Goal: Task Accomplishment & Management: Manage account settings

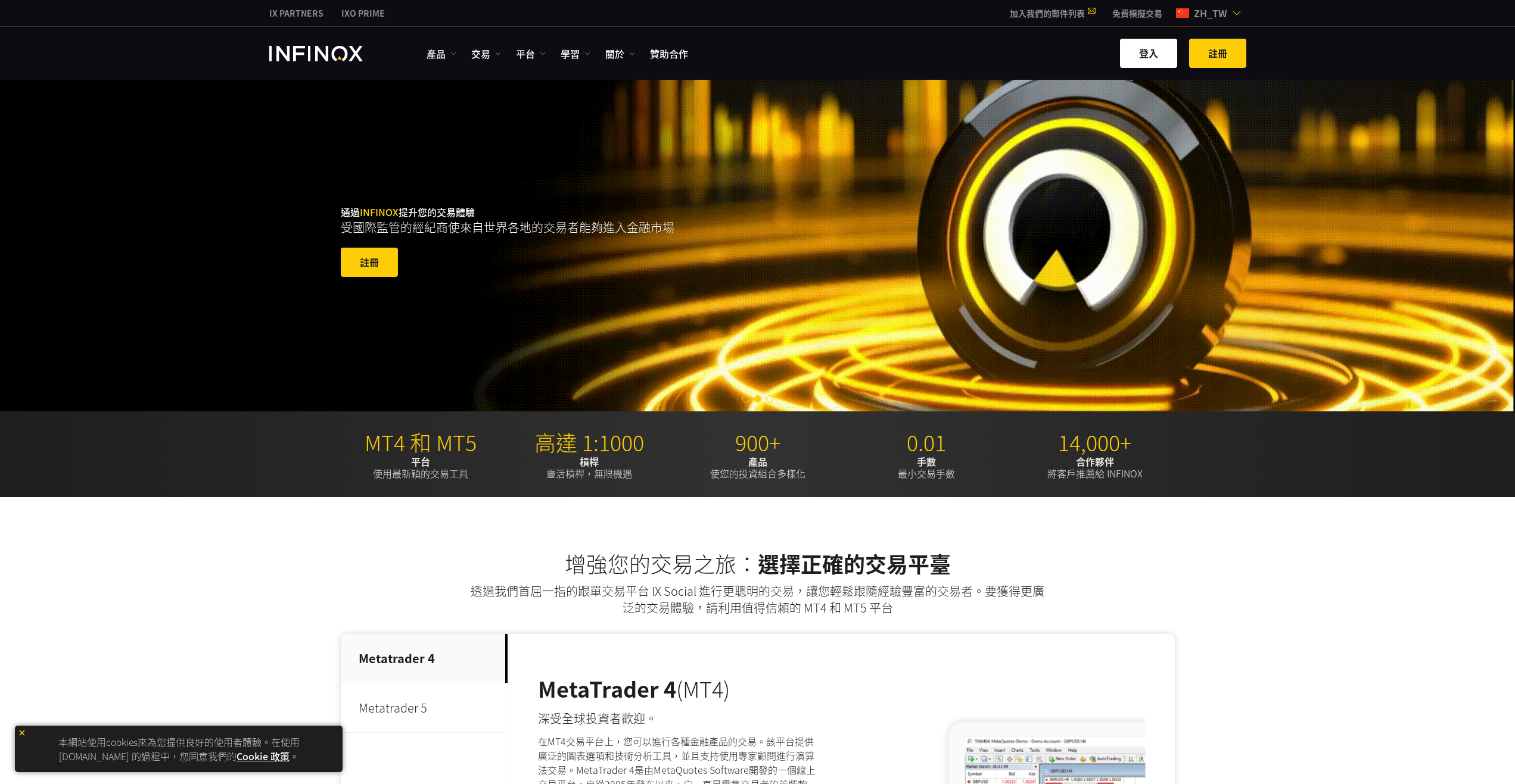
click at [1146, 48] on link "登入" at bounding box center [1149, 53] width 57 height 29
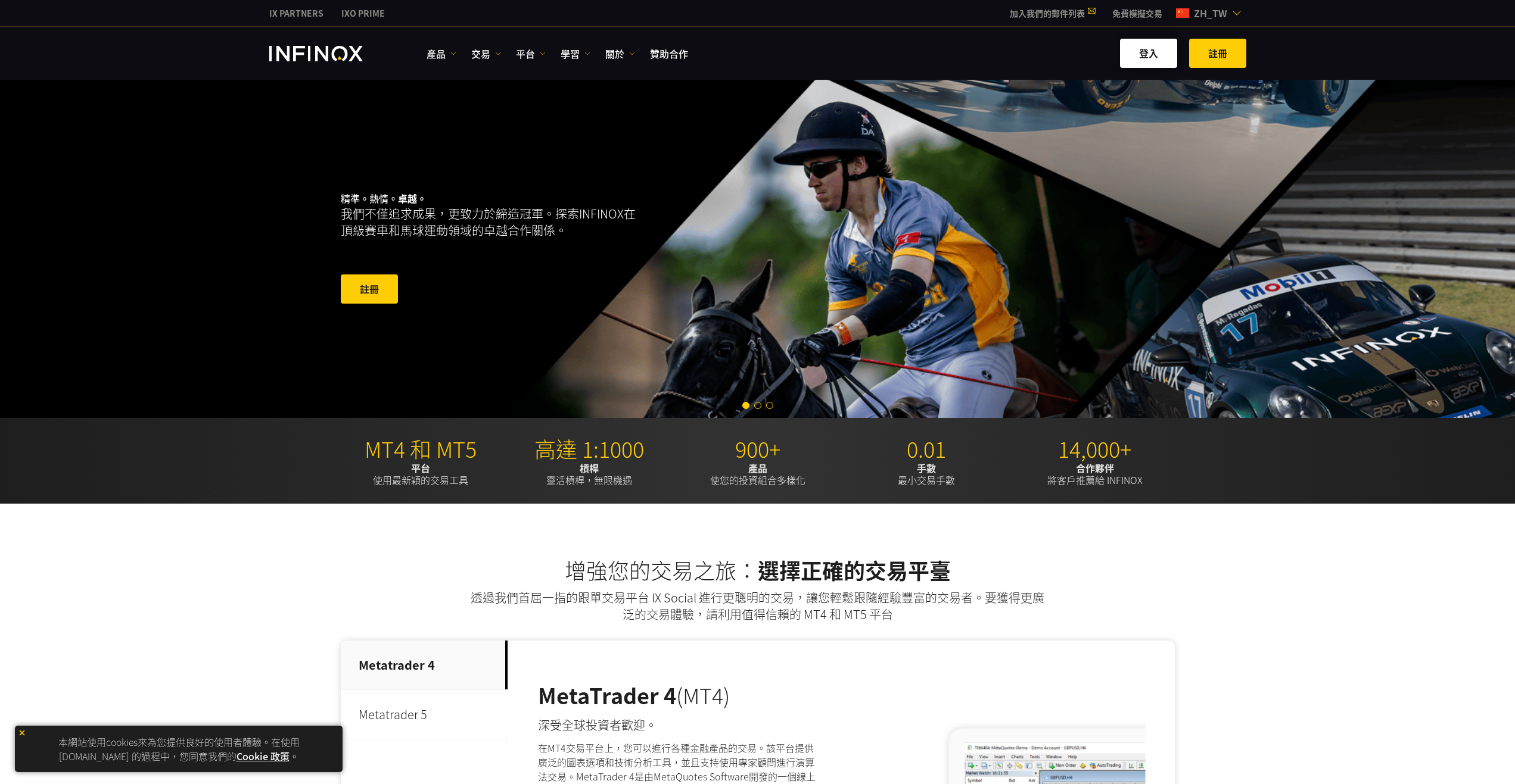
click at [1157, 57] on link "登入" at bounding box center [1149, 53] width 57 height 29
click at [1158, 46] on link "登入" at bounding box center [1149, 53] width 57 height 29
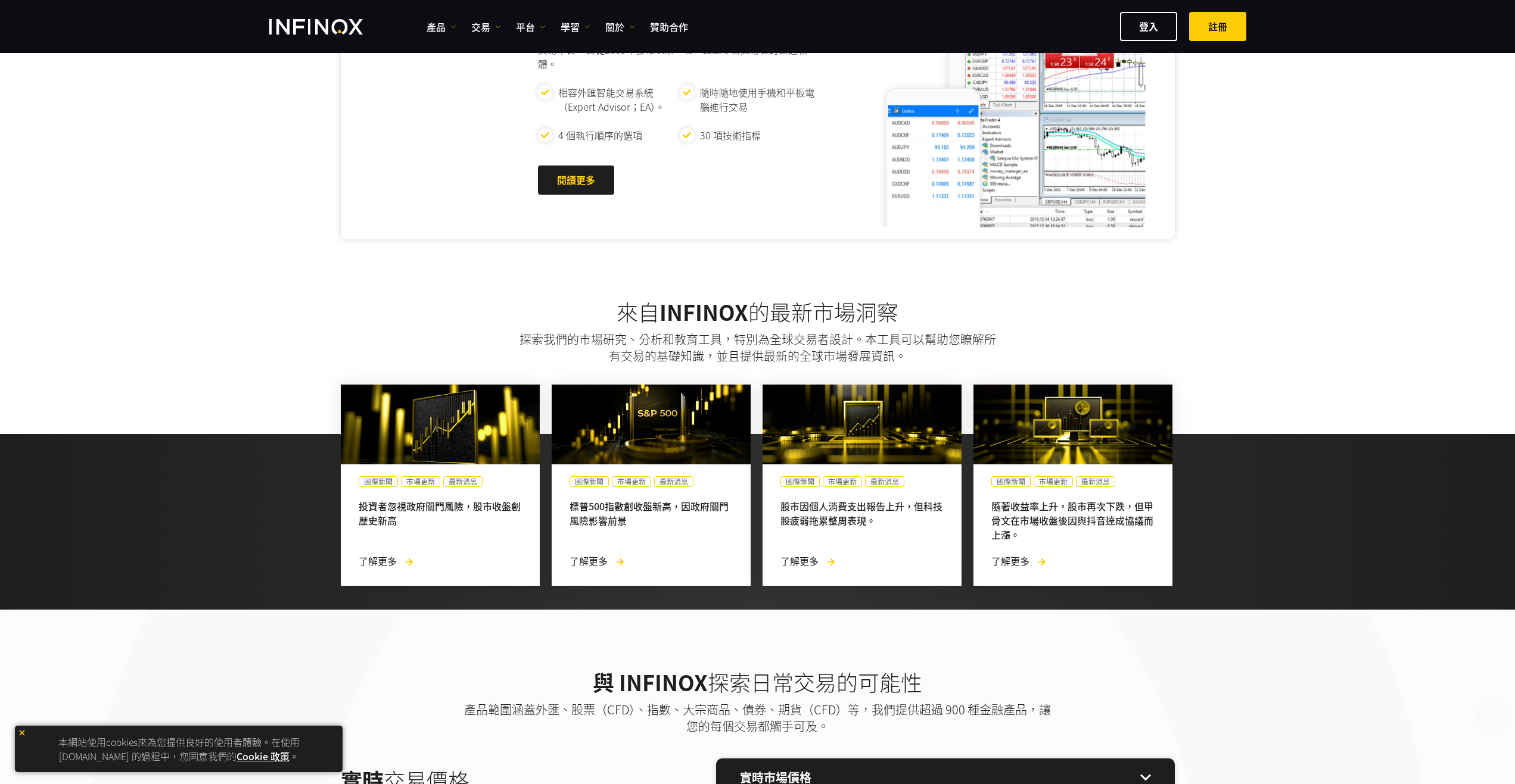
scroll to position [476, 0]
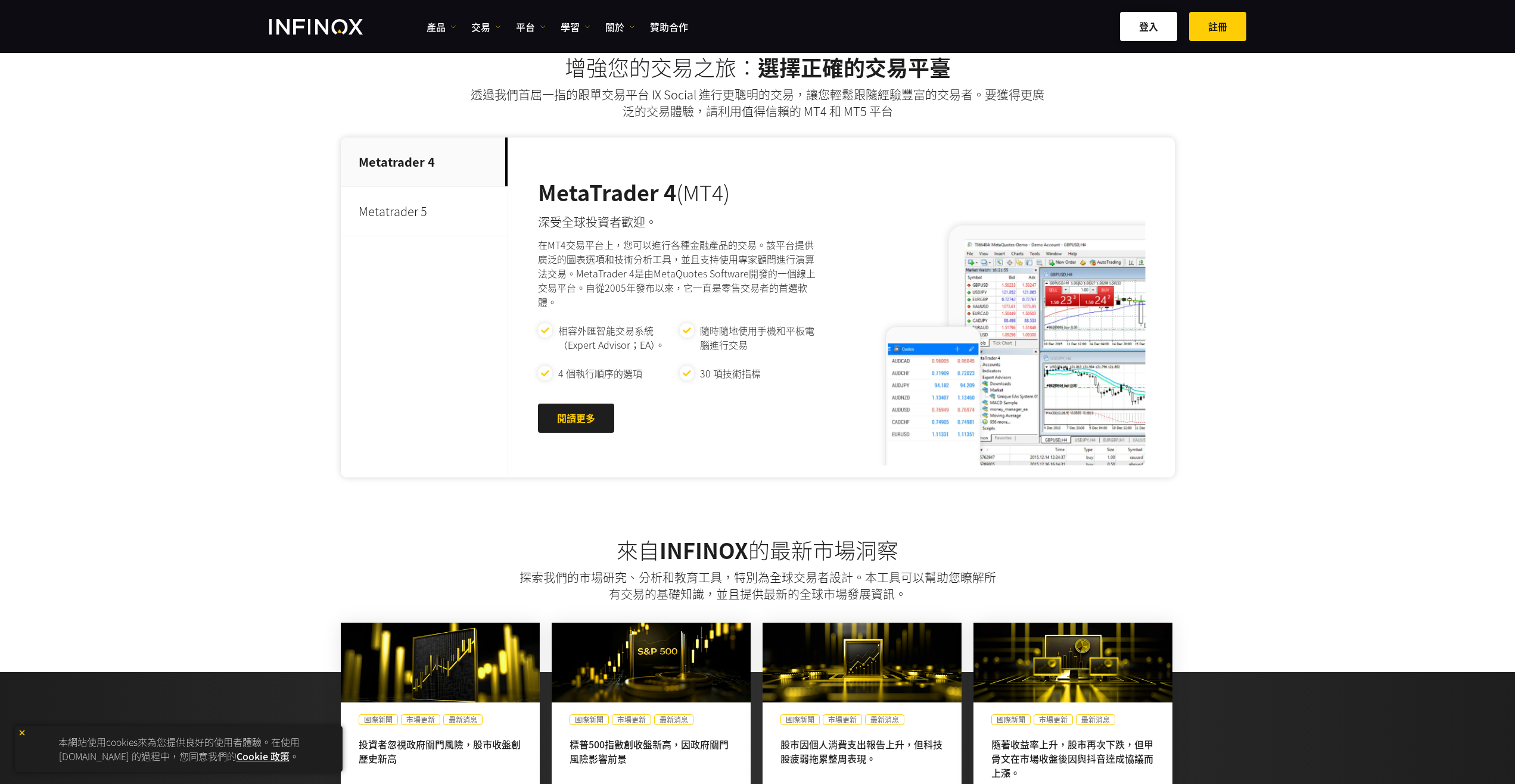
click at [1143, 21] on link "登入" at bounding box center [1149, 26] width 57 height 29
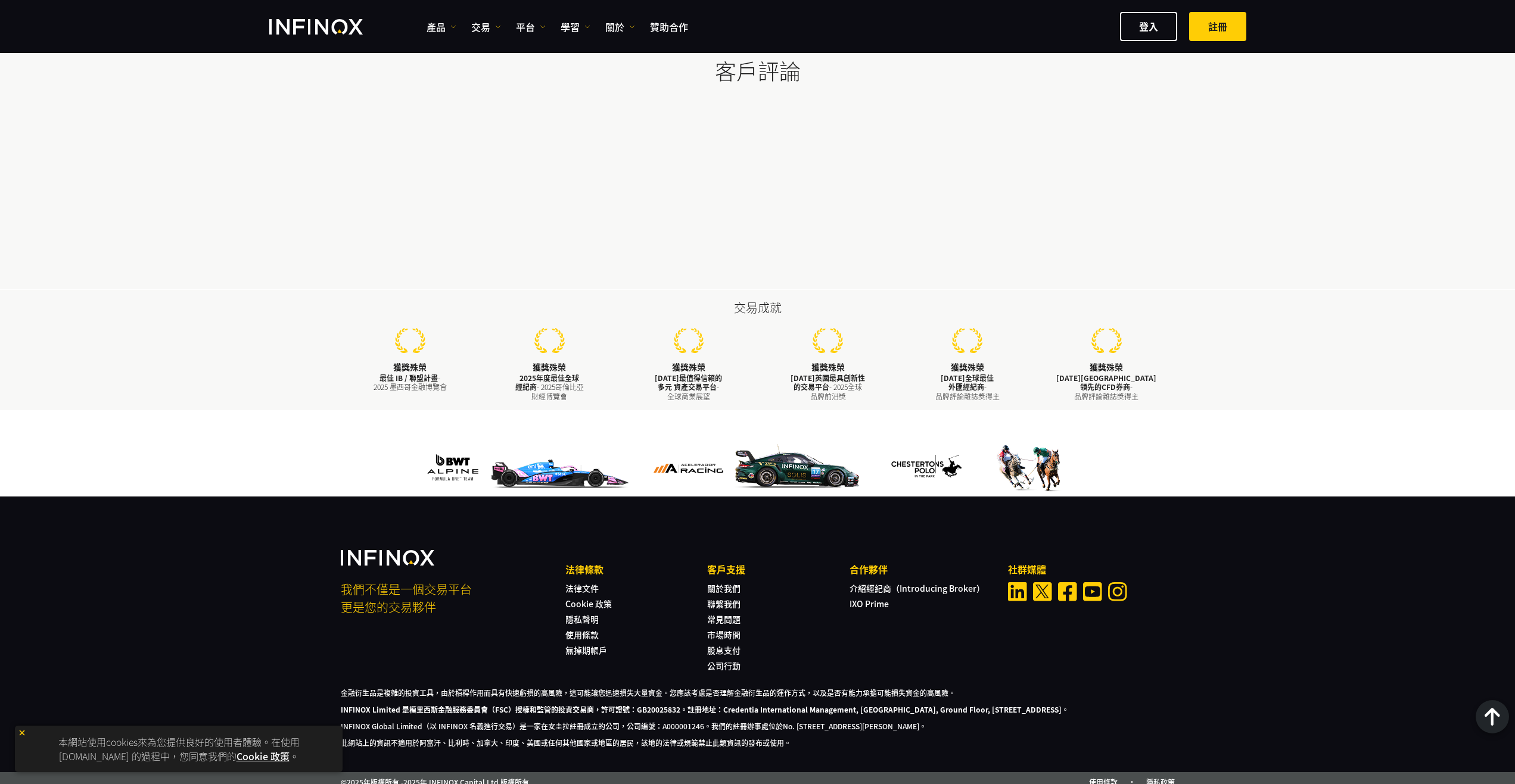
scroll to position [3226, 0]
